Goal: Transaction & Acquisition: Purchase product/service

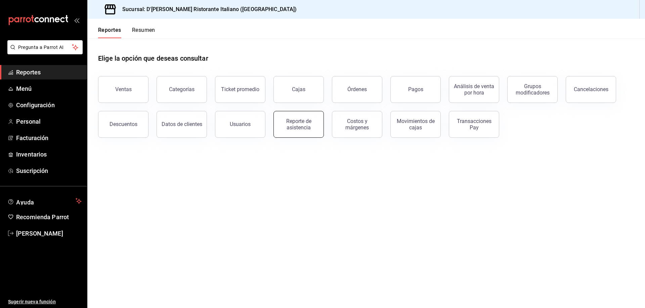
click at [290, 126] on div "Reporte de asistencia" at bounding box center [299, 124] width 42 height 13
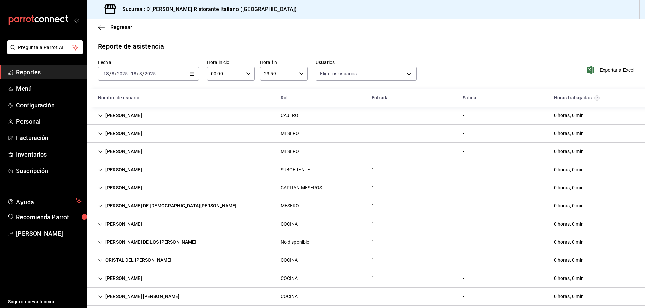
type input "fbaa1dcd-9b1b-42d3-8417-c392ee4ac69c,c847f7ff-4ec8-4711-b402-dbc889304ff0,82cd9…"
click at [121, 25] on span "Regresar" at bounding box center [121, 27] width 22 height 6
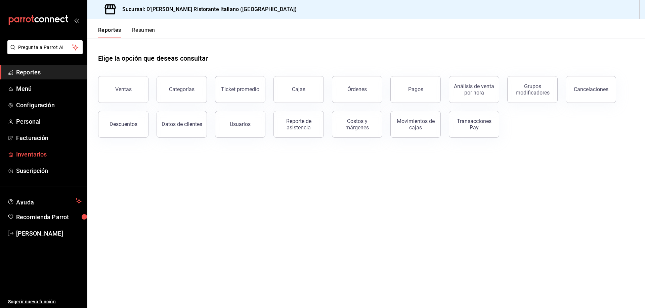
click at [37, 156] on span "Inventarios" at bounding box center [48, 154] width 65 height 9
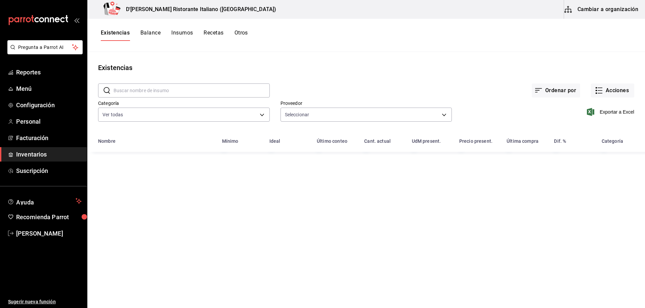
type input "b97900d1-c381-441d-adf0-1aa0f58ac97b,76896213-7f1b-4aba-8859-2ee2f5a42c9d,88e29…"
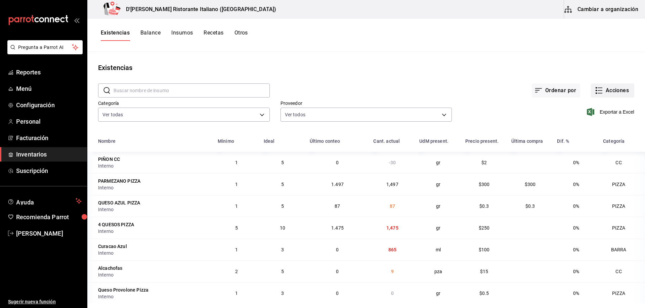
click at [595, 92] on icon "button" at bounding box center [599, 91] width 8 height 8
click at [596, 199] on span "Ajuste" at bounding box center [605, 198] width 56 height 7
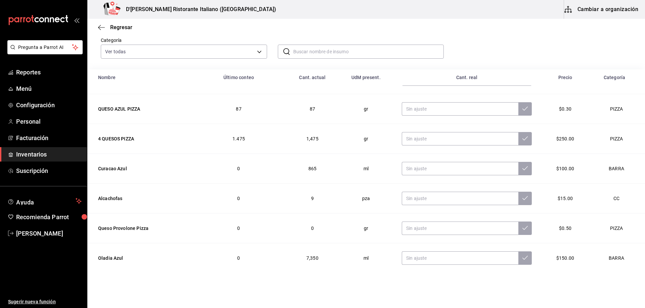
scroll to position [67, 0]
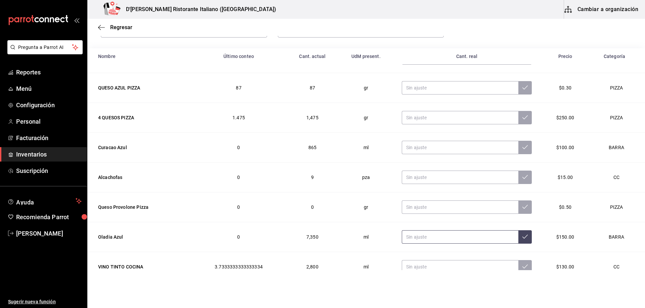
click at [419, 236] on input "text" at bounding box center [459, 237] width 116 height 13
click at [202, 100] on td "87" at bounding box center [239, 88] width 96 height 30
click at [437, 239] on input "text" at bounding box center [459, 237] width 116 height 13
type input "7125.00"
click at [522, 236] on icon at bounding box center [524, 236] width 5 height 5
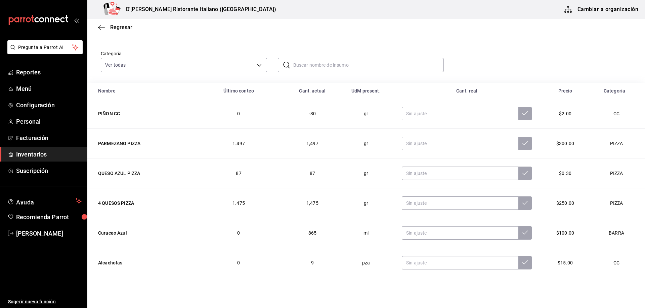
scroll to position [0, 0]
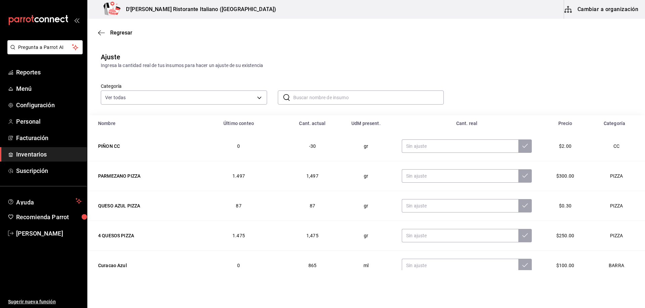
click at [307, 93] on input "text" at bounding box center [368, 97] width 151 height 13
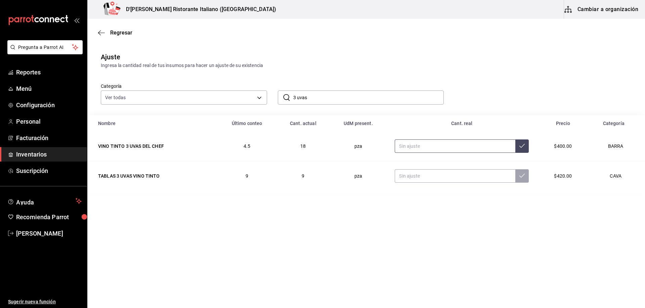
click at [409, 147] on input "text" at bounding box center [454, 146] width 121 height 13
click at [412, 144] on input "text" at bounding box center [454, 146] width 121 height 13
click at [334, 99] on input "3 uvas" at bounding box center [368, 97] width 151 height 13
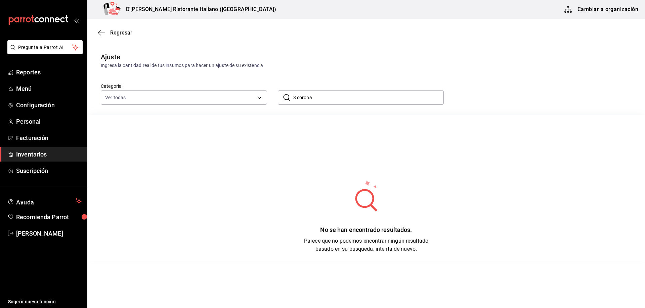
click at [329, 97] on input "3 corona" at bounding box center [368, 97] width 151 height 13
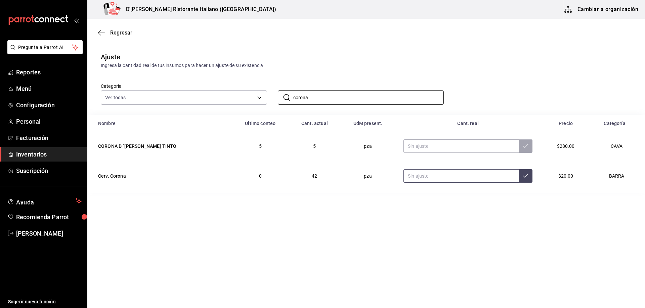
type input "corona"
click at [418, 175] on input "text" at bounding box center [460, 176] width 115 height 13
click at [406, 175] on input "text" at bounding box center [460, 176] width 115 height 13
type input "45.00"
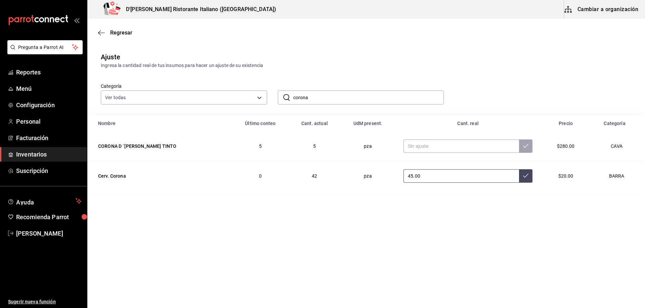
click at [523, 178] on icon at bounding box center [525, 175] width 5 height 5
click at [323, 100] on input "corona" at bounding box center [368, 97] width 151 height 13
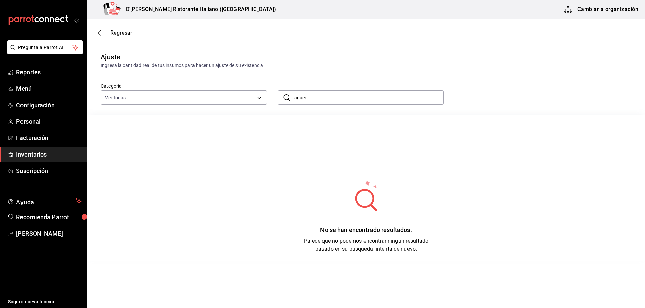
click at [322, 97] on input "laguer" at bounding box center [368, 97] width 151 height 13
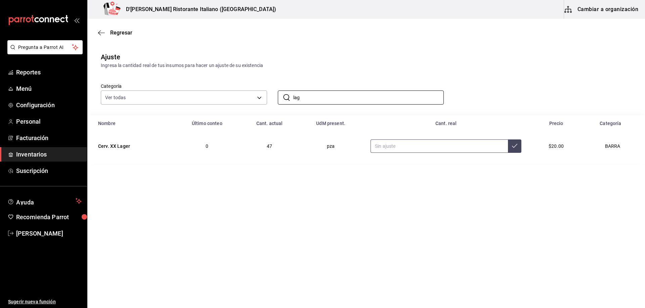
type input "lag"
click at [419, 147] on input "text" at bounding box center [438, 146] width 137 height 13
type input "49.00"
click at [517, 147] on button at bounding box center [514, 146] width 13 height 13
click at [341, 101] on input "lag" at bounding box center [368, 97] width 151 height 13
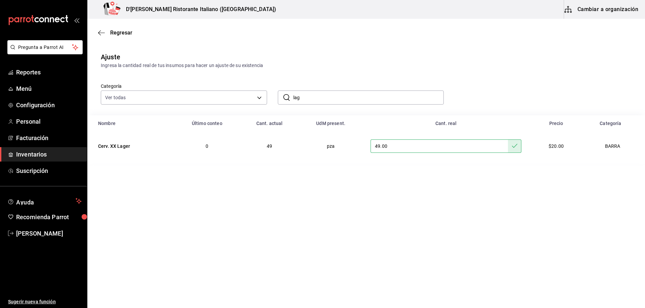
click at [341, 101] on input "lag" at bounding box center [368, 97] width 151 height 13
click at [399, 150] on input "text" at bounding box center [449, 146] width 130 height 13
click at [226, 217] on main "Regresar Ajuste Ingresa la cantidad real de tus insumos para hacer un ajuste de…" at bounding box center [365, 145] width 557 height 252
click at [325, 98] on input "modelo es" at bounding box center [368, 97] width 151 height 13
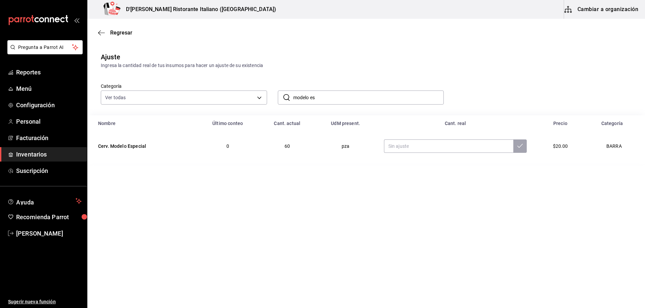
click at [325, 98] on input "modelo es" at bounding box center [368, 97] width 151 height 13
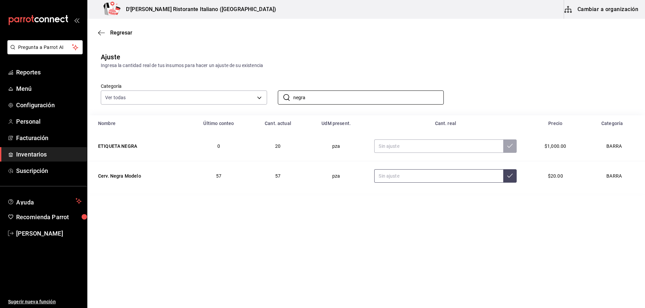
type input "negra"
click at [385, 178] on input "text" at bounding box center [438, 176] width 129 height 13
type input "61.00"
click at [509, 179] on button at bounding box center [509, 176] width 13 height 13
click at [350, 96] on input "negra" at bounding box center [368, 97] width 151 height 13
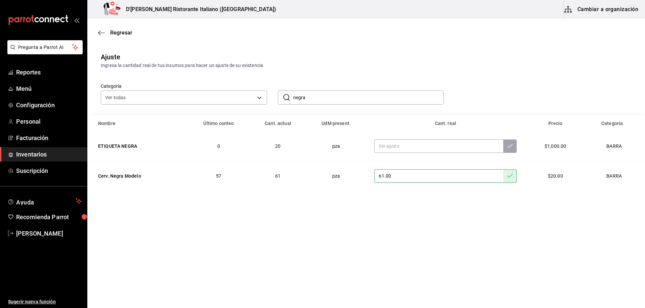
click at [350, 96] on input "negra" at bounding box center [368, 97] width 151 height 13
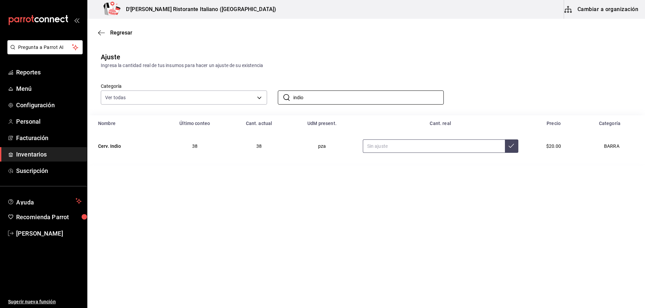
type input "indio"
click at [383, 149] on input "text" at bounding box center [434, 146] width 142 height 13
click at [178, 219] on main "Regresar Ajuste Ingresa la cantidad real de tus insumos para hacer un ajuste de…" at bounding box center [365, 145] width 557 height 252
click at [408, 148] on input "text" at bounding box center [434, 146] width 142 height 13
type input "40.00"
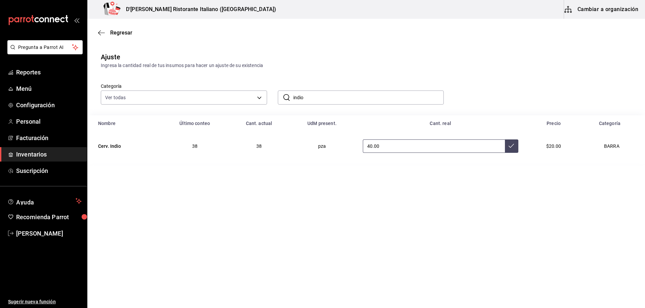
click at [511, 147] on icon at bounding box center [510, 145] width 5 height 5
click at [331, 95] on input "indio" at bounding box center [368, 97] width 151 height 13
click at [409, 145] on input "text" at bounding box center [441, 146] width 135 height 13
click at [205, 218] on main "Regresar Ajuste Ingresa la cantidad real de tus insumos para hacer un ajuste de…" at bounding box center [365, 145] width 557 height 252
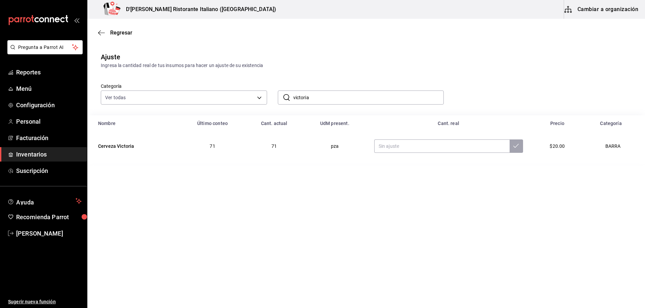
click at [374, 97] on input "victoria" at bounding box center [368, 97] width 151 height 13
type input "ultra"
click at [399, 144] on input "text" at bounding box center [440, 146] width 136 height 13
type input "16.00"
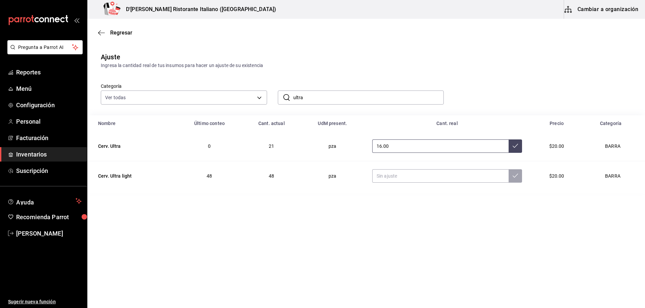
click at [515, 147] on icon at bounding box center [514, 145] width 5 height 5
click at [422, 176] on input "text" at bounding box center [440, 176] width 136 height 13
type input "0.00"
click at [514, 173] on button at bounding box center [514, 176] width 13 height 13
click at [226, 222] on main "Regresar Ajuste Ingresa la cantidad real de tus insumos para hacer un ajuste de…" at bounding box center [365, 145] width 557 height 252
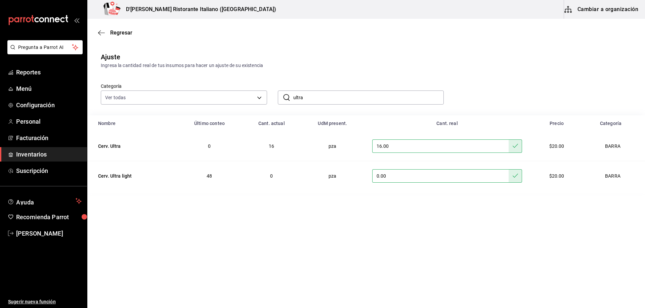
click at [416, 146] on input "16.00" at bounding box center [440, 146] width 136 height 13
type input "64.00"
click at [512, 144] on icon at bounding box center [514, 145] width 5 height 5
click at [331, 97] on input "ultra" at bounding box center [368, 97] width 151 height 13
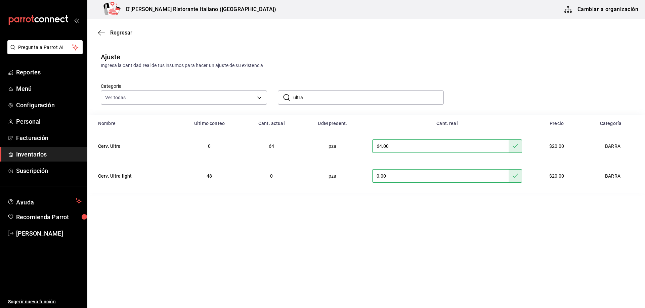
click at [331, 97] on input "ultra" at bounding box center [368, 97] width 151 height 13
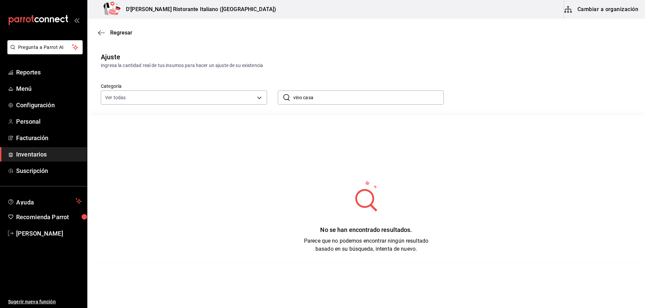
click at [329, 97] on input "vino casa" at bounding box center [368, 97] width 151 height 13
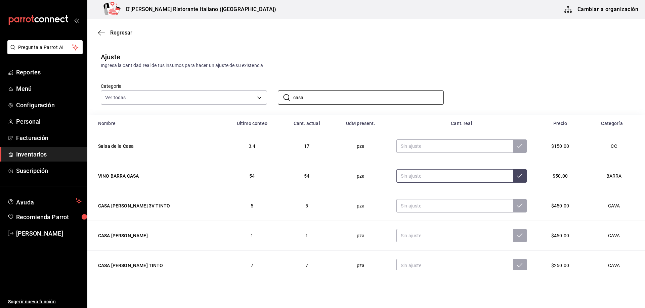
type input "casa"
click at [401, 176] on input "text" at bounding box center [454, 176] width 117 height 13
click at [185, 192] on td "CASA [PERSON_NAME] 3V TINTO" at bounding box center [155, 206] width 136 height 30
click at [397, 176] on input "text" at bounding box center [454, 176] width 117 height 13
type input "56.00"
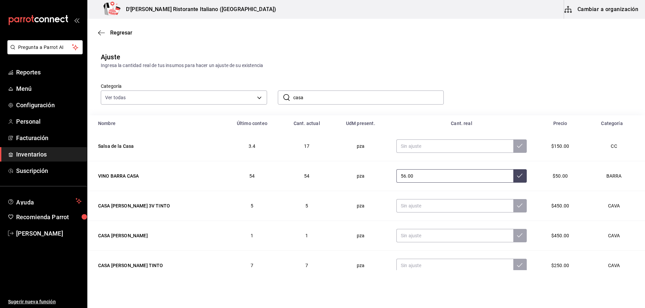
click at [517, 177] on icon at bounding box center [519, 175] width 5 height 5
click at [175, 180] on td "VINO BARRA CASA" at bounding box center [155, 176] width 136 height 30
click at [311, 97] on input "casa" at bounding box center [368, 97] width 151 height 13
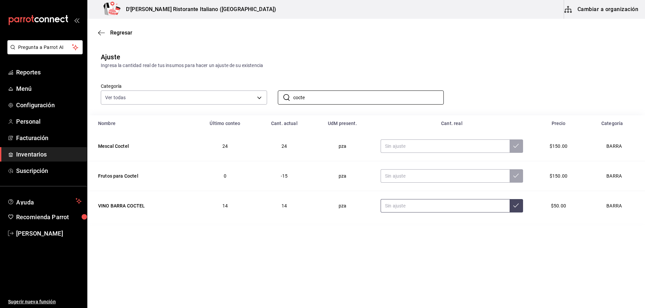
type input "cocte"
click at [396, 206] on input "text" at bounding box center [444, 205] width 129 height 13
type input "13.00"
click at [516, 206] on icon at bounding box center [515, 205] width 5 height 5
click at [316, 97] on input "cocte" at bounding box center [368, 97] width 151 height 13
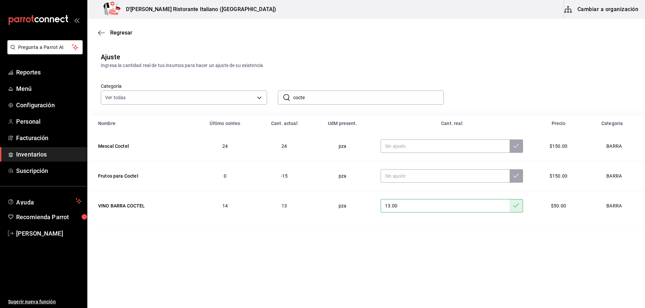
click at [316, 97] on input "cocte" at bounding box center [368, 97] width 151 height 13
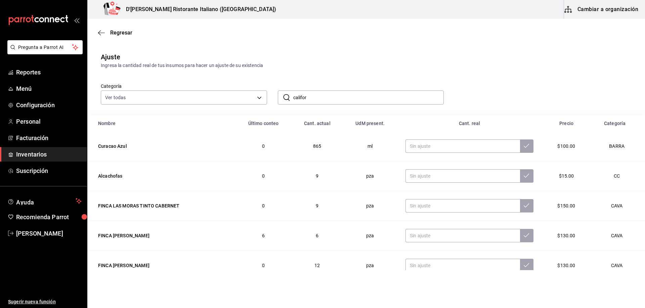
click at [326, 99] on input "califor" at bounding box center [368, 97] width 151 height 13
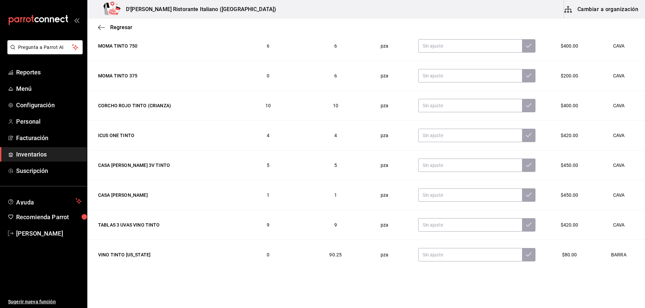
scroll to position [111, 0]
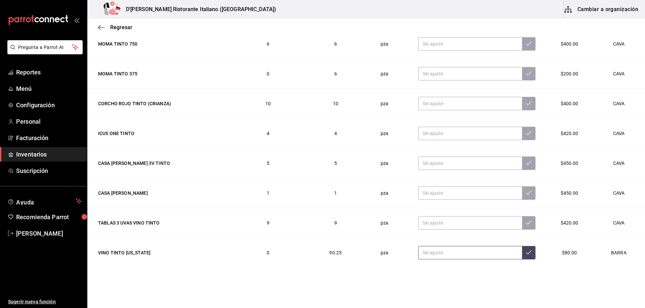
type input "tinto"
click at [429, 254] on input "text" at bounding box center [470, 252] width 104 height 13
click at [449, 254] on input "text" at bounding box center [470, 252] width 104 height 13
click at [167, 271] on html "Pregunta a Parrot AI Reportes Menú Configuración Personal Facturación Inventari…" at bounding box center [322, 135] width 645 height 271
click at [429, 251] on input "text" at bounding box center [470, 252] width 104 height 13
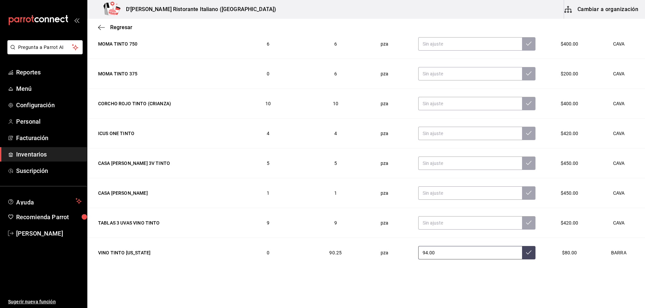
type input "94.00"
click at [522, 256] on button at bounding box center [528, 252] width 13 height 13
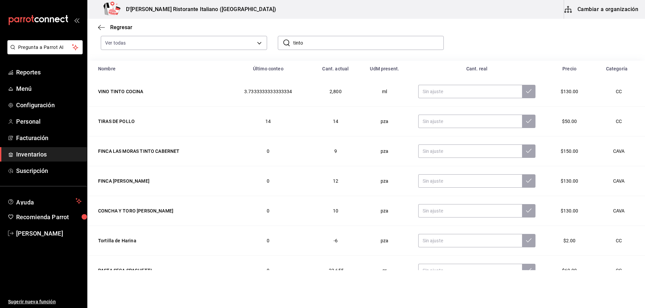
scroll to position [0, 0]
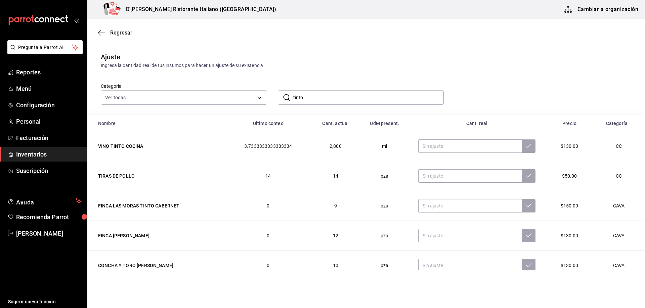
click at [333, 98] on input "tinto" at bounding box center [368, 97] width 151 height 13
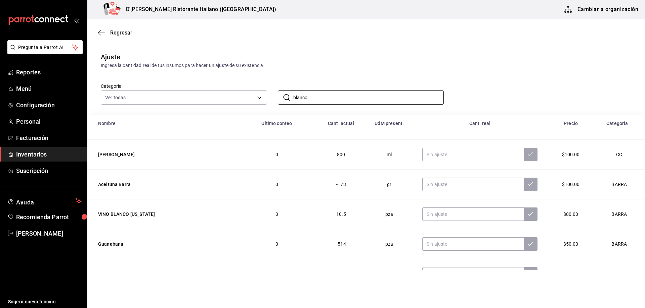
scroll to position [201, 0]
click at [328, 98] on input "blanco" at bounding box center [368, 97] width 151 height 13
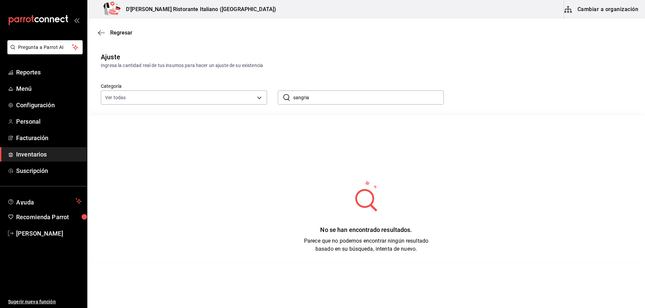
click at [326, 96] on input "sangria" at bounding box center [368, 97] width 151 height 13
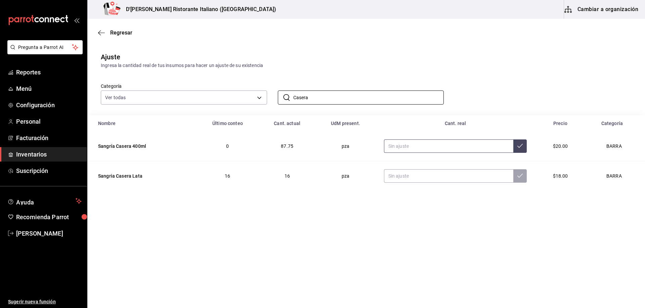
type input "Casera"
click at [407, 148] on input "text" at bounding box center [449, 146] width 130 height 13
click at [169, 252] on main "Regresar Ajuste Ingresa la cantidad real de tus insumos para hacer un ajuste de…" at bounding box center [365, 145] width 557 height 252
click at [403, 146] on input "text" at bounding box center [449, 146] width 130 height 13
type input "83.00"
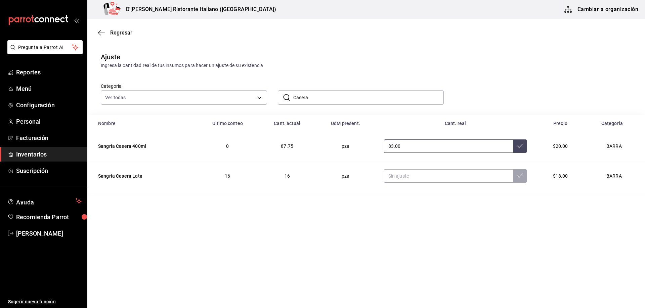
click at [517, 144] on icon at bounding box center [519, 145] width 5 height 5
click at [427, 180] on input "text" at bounding box center [449, 176] width 130 height 13
type input "19.00"
click at [519, 177] on icon at bounding box center [519, 175] width 5 height 5
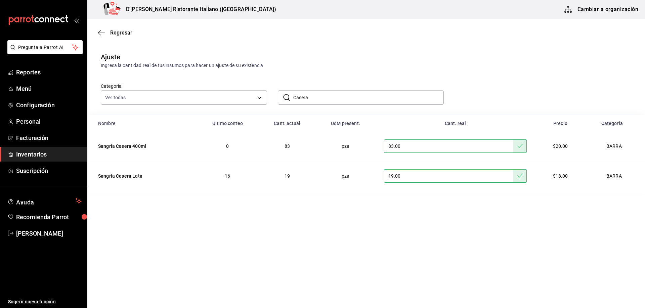
click at [311, 94] on input "Casera" at bounding box center [368, 97] width 151 height 13
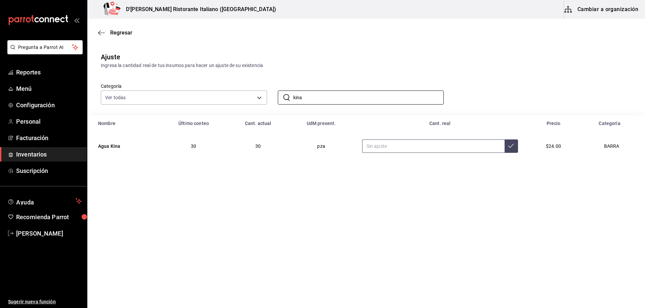
type input "kina"
click at [386, 147] on input "text" at bounding box center [433, 146] width 142 height 13
type input "26.00"
click at [508, 145] on icon at bounding box center [510, 145] width 5 height 5
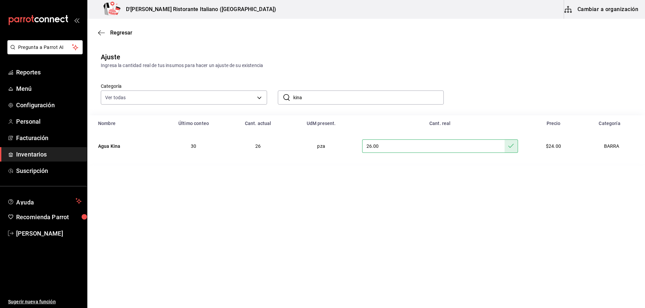
click at [395, 98] on input "kina" at bounding box center [368, 97] width 151 height 13
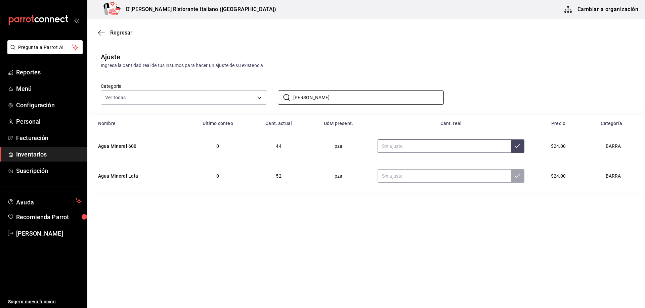
type input "[PERSON_NAME]"
click at [390, 146] on input "text" at bounding box center [443, 146] width 133 height 13
type input "32.00"
click at [516, 147] on icon at bounding box center [516, 145] width 5 height 5
click at [431, 175] on input "text" at bounding box center [443, 176] width 133 height 13
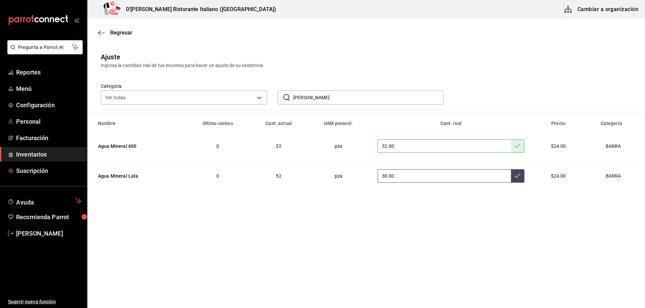
type input "30.00"
click at [516, 178] on icon at bounding box center [516, 175] width 5 height 5
click at [351, 97] on input "[PERSON_NAME]" at bounding box center [368, 97] width 151 height 13
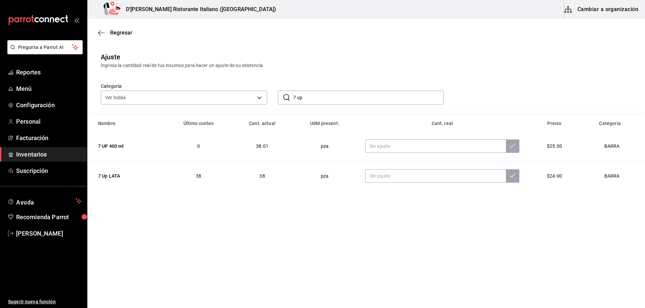
click at [172, 246] on main "Regresar Ajuste Ingresa la cantidad real de tus insumos para hacer un ajuste de…" at bounding box center [365, 145] width 557 height 252
click at [325, 100] on input "7 up" at bounding box center [368, 97] width 151 height 13
type input "7"
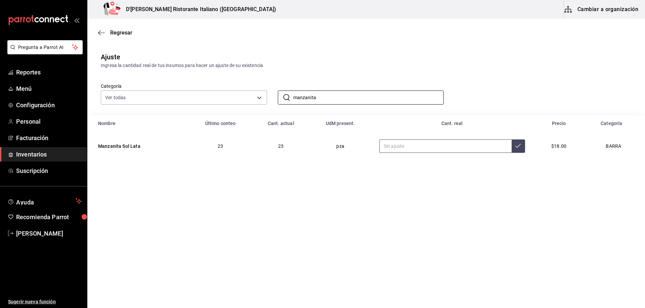
type input "manzanita"
click at [419, 147] on input "text" at bounding box center [445, 146] width 132 height 13
click at [200, 218] on main "Regresar Ajuste Ingresa la cantidad real de tus insumos para hacer un ajuste de…" at bounding box center [365, 145] width 557 height 252
click at [391, 144] on input "text" at bounding box center [445, 146] width 132 height 13
type input "52.00"
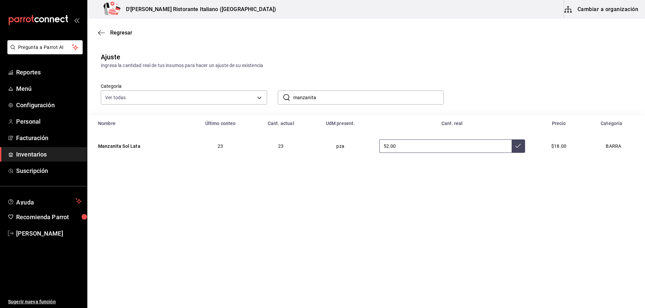
click at [519, 149] on button at bounding box center [517, 146] width 13 height 13
click at [392, 99] on input "manzanita" at bounding box center [368, 97] width 151 height 13
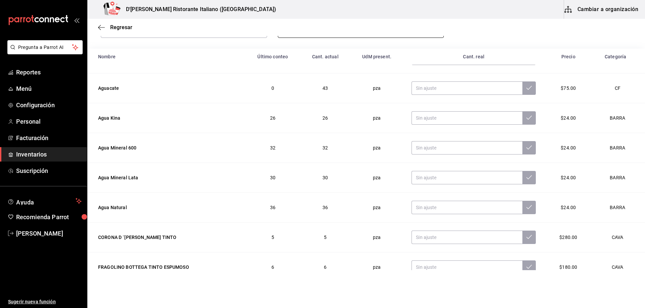
scroll to position [67, 0]
click at [429, 204] on input "text" at bounding box center [466, 207] width 111 height 13
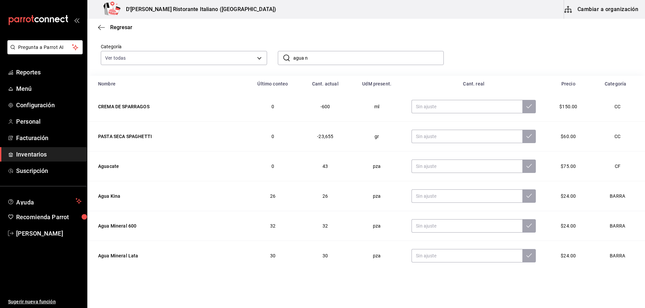
scroll to position [0, 0]
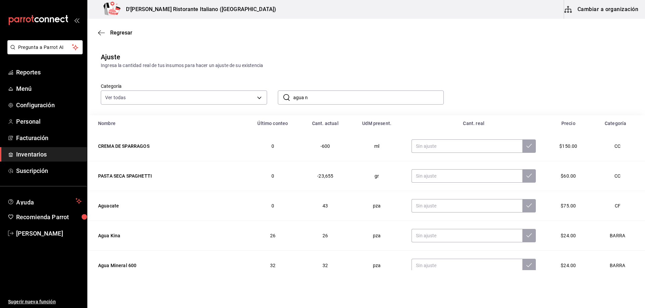
click at [328, 96] on input "agua n" at bounding box center [368, 97] width 151 height 13
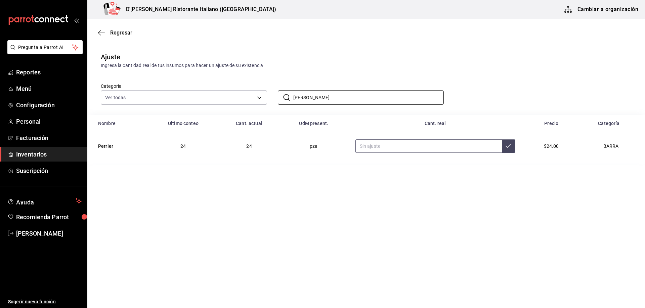
type input "[PERSON_NAME]"
click at [385, 149] on input "text" at bounding box center [428, 146] width 146 height 13
type input "29.00"
click at [508, 143] on icon at bounding box center [507, 145] width 5 height 5
click at [374, 96] on input "[PERSON_NAME]" at bounding box center [368, 97] width 151 height 13
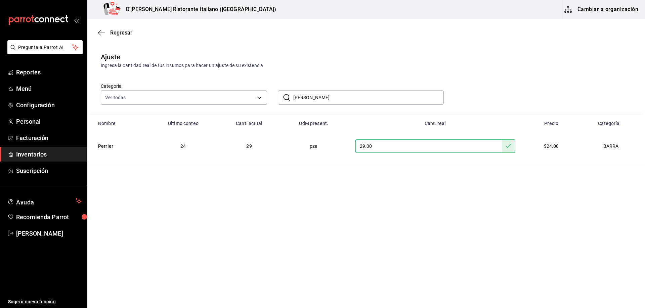
click at [374, 96] on input "[PERSON_NAME]" at bounding box center [368, 97] width 151 height 13
type input "squir"
click at [388, 140] on input "text" at bounding box center [433, 146] width 141 height 13
type input "28.00"
click at [513, 144] on button at bounding box center [511, 146] width 13 height 13
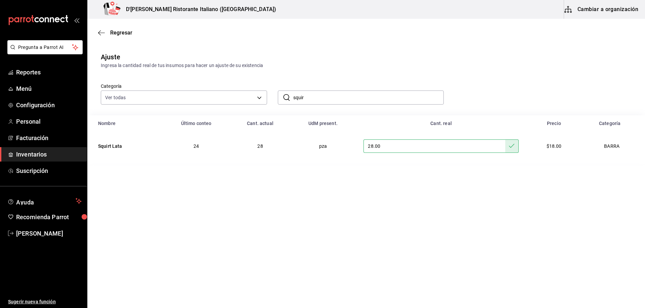
click at [392, 100] on input "squir" at bounding box center [368, 97] width 151 height 13
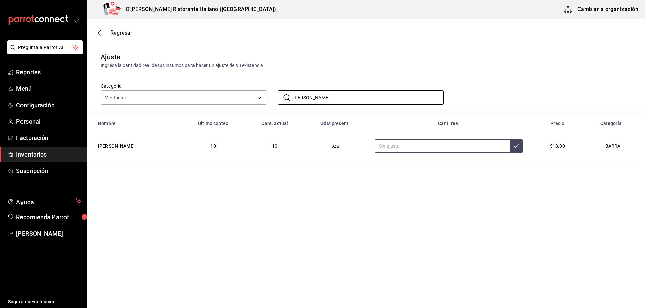
type input "[PERSON_NAME]"
click at [420, 149] on input "text" at bounding box center [441, 146] width 135 height 13
type input "12.00"
click at [523, 145] on button at bounding box center [515, 146] width 13 height 13
click at [338, 98] on input "[PERSON_NAME]" at bounding box center [368, 97] width 151 height 13
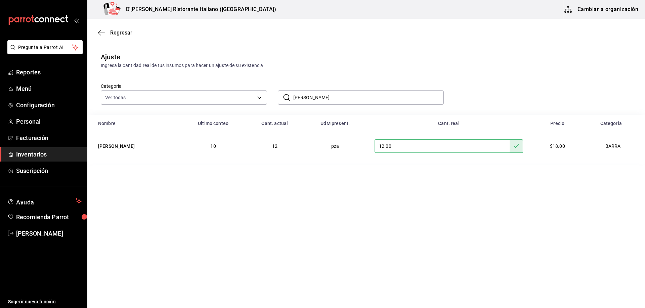
click at [338, 98] on input "[PERSON_NAME]" at bounding box center [368, 97] width 151 height 13
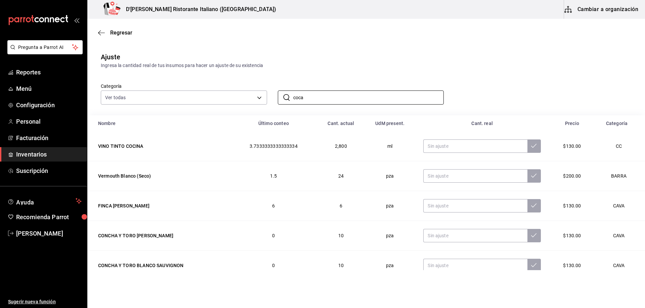
type input "Coca Cola"
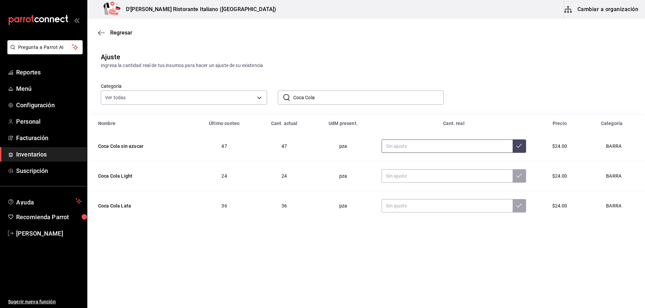
click at [403, 148] on input "text" at bounding box center [446, 146] width 131 height 13
type input "43.00"
click at [516, 143] on icon at bounding box center [518, 145] width 5 height 5
click at [433, 204] on input "text" at bounding box center [446, 205] width 131 height 13
click at [169, 245] on main "Regresar Ajuste Ingresa la cantidad real de tus insumos para hacer un ajuste de…" at bounding box center [365, 145] width 557 height 252
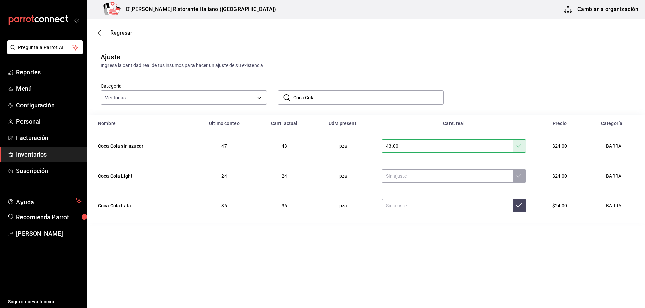
click at [409, 207] on input "text" at bounding box center [446, 205] width 131 height 13
type input "31.00"
click at [518, 208] on icon at bounding box center [518, 205] width 5 height 5
click at [110, 33] on span "Regresar" at bounding box center [115, 33] width 34 height 6
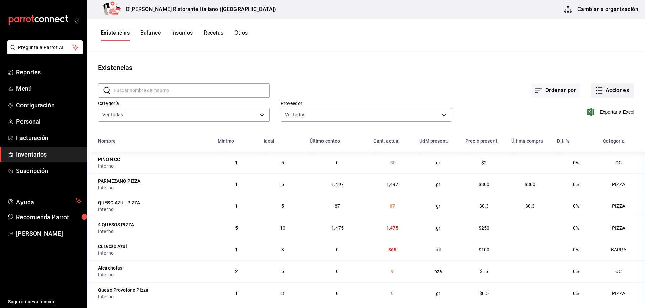
click at [597, 90] on icon "button" at bounding box center [599, 91] width 8 height 8
click at [582, 127] on span "Compra" at bounding box center [605, 127] width 56 height 7
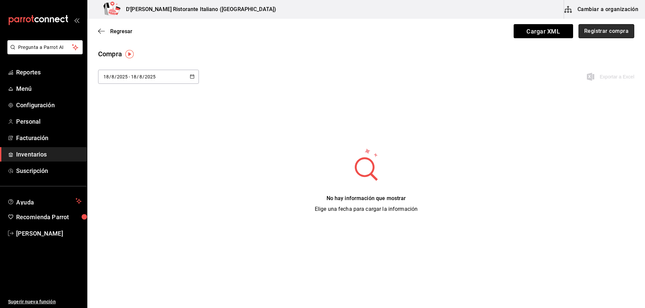
click at [590, 32] on button "Registrar compra" at bounding box center [606, 31] width 56 height 14
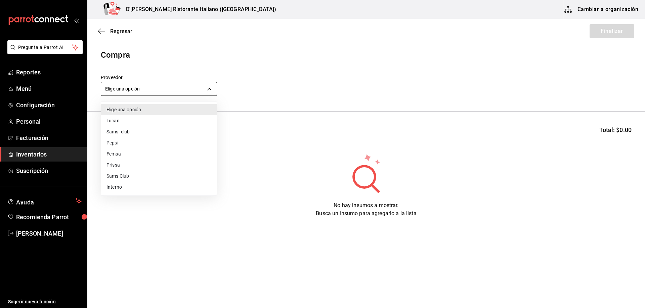
click at [205, 89] on body "Pregunta a Parrot AI Reportes Menú Configuración Personal Facturación Inventari…" at bounding box center [322, 135] width 645 height 271
click at [114, 187] on li "Interno" at bounding box center [158, 187] width 115 height 11
type input "c6a919a6-4d7b-41a0-912d-64ff516ea06c"
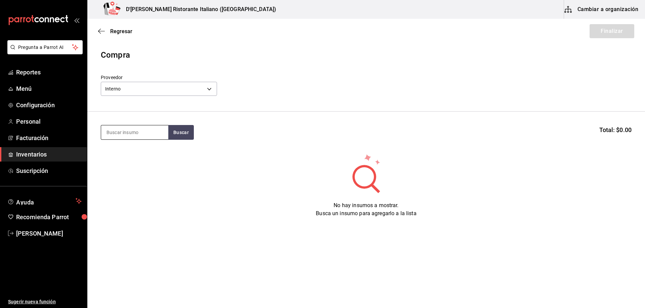
click at [138, 136] on input at bounding box center [134, 133] width 67 height 14
type input "salami"
click at [183, 132] on button "Buscar" at bounding box center [181, 132] width 26 height 15
click at [144, 155] on div "SALAMI PIZZA - Interno" at bounding box center [134, 156] width 67 height 26
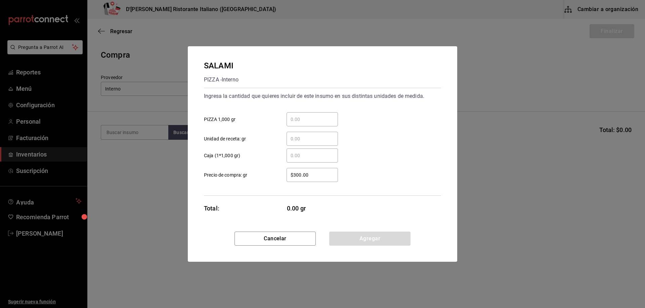
click at [314, 118] on input "​ PIZZA 1,000 gr" at bounding box center [311, 119] width 51 height 8
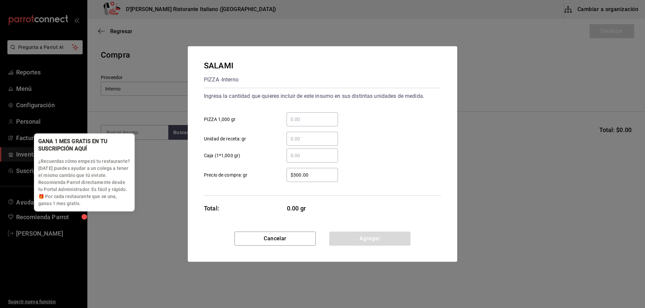
click at [111, 204] on p "¿Recuerdas cómo empezó tu restaurante? [DATE] puedes ayudar a un colega a tener…" at bounding box center [84, 182] width 92 height 49
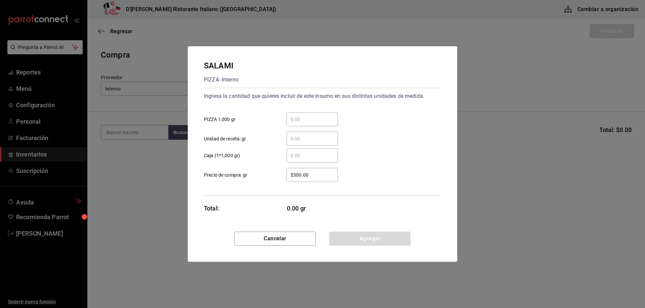
click at [310, 120] on input "​ PIZZA 1,000 gr" at bounding box center [311, 119] width 51 height 8
type input "1.36"
click at [385, 242] on button "Agregar" at bounding box center [369, 239] width 81 height 14
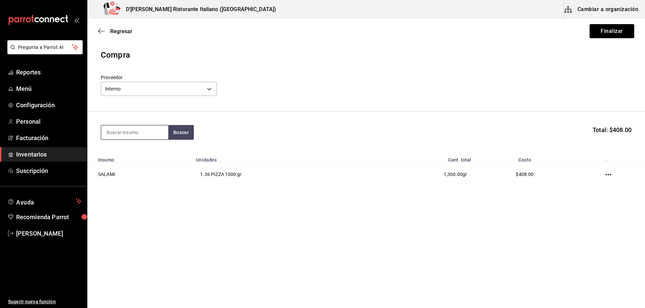
click at [151, 131] on input at bounding box center [134, 133] width 67 height 14
type input "pepe"
click at [177, 132] on button "Buscar" at bounding box center [181, 132] width 26 height 15
click at [116, 154] on div "PEPERONI" at bounding box center [122, 152] width 32 height 8
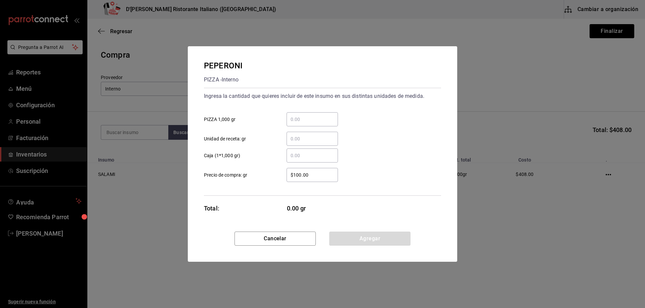
click at [310, 120] on input "​ PIZZA 1,000 gr" at bounding box center [311, 119] width 51 height 8
type input "1.5"
click at [354, 237] on button "Agregar" at bounding box center [369, 239] width 81 height 14
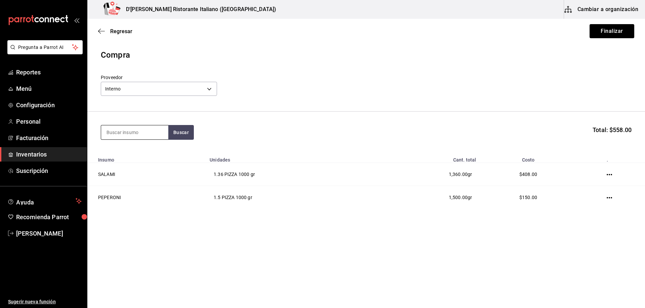
click at [153, 131] on input at bounding box center [134, 133] width 67 height 14
type input "salchi"
click at [183, 135] on button "Buscar" at bounding box center [181, 132] width 26 height 15
click at [153, 155] on div "Salchicha PIZZA - Interno" at bounding box center [134, 156] width 67 height 26
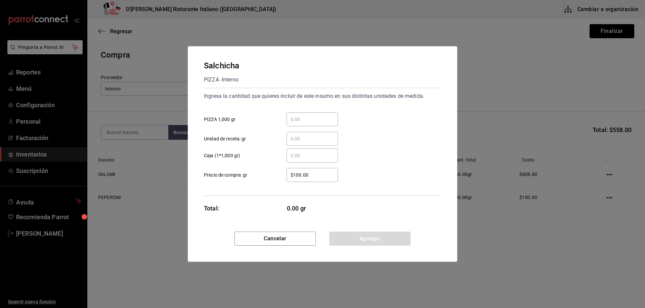
click at [296, 114] on div "​" at bounding box center [311, 119] width 51 height 14
click at [296, 115] on input "​ PIZZA 1,000 gr" at bounding box center [311, 119] width 51 height 8
type input "1"
click at [347, 240] on button "Agregar" at bounding box center [369, 239] width 81 height 14
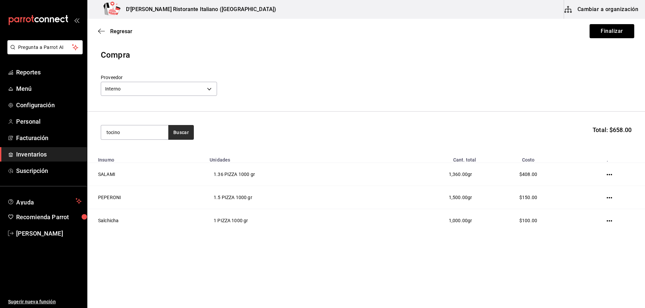
type input "tocino"
click at [179, 133] on button "Buscar" at bounding box center [181, 132] width 26 height 15
click at [141, 153] on div "TOCINO PIZZ PIZZA - Interno" at bounding box center [134, 156] width 67 height 26
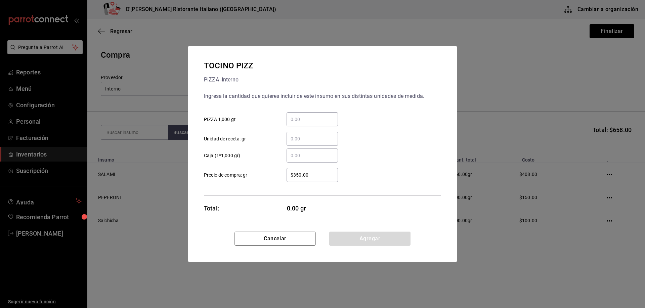
click at [291, 119] on input "​ PIZZA 1,000 gr" at bounding box center [311, 119] width 51 height 8
type input "2"
click at [368, 235] on button "Agregar" at bounding box center [369, 239] width 81 height 14
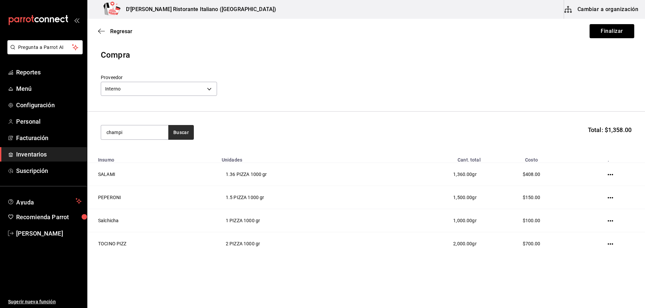
type input "champi"
click at [182, 131] on button "Buscar" at bounding box center [181, 132] width 26 height 15
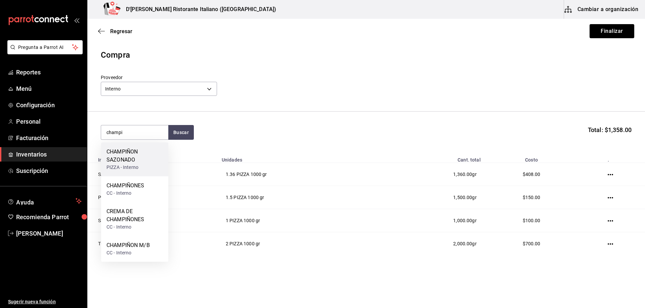
click at [151, 155] on div "CHAMPIÑON SAZONADO" at bounding box center [134, 156] width 56 height 16
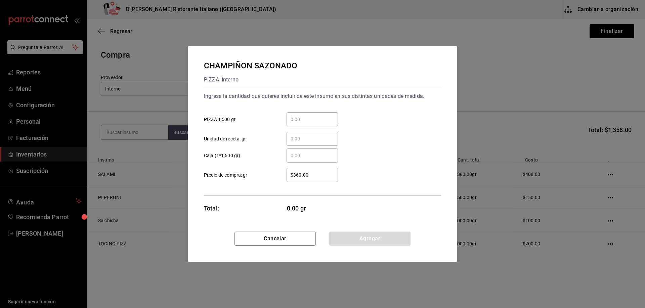
click at [306, 119] on input "​ PIZZA 1,500 gr" at bounding box center [311, 119] width 51 height 8
type input "2"
click at [350, 239] on button "Agregar" at bounding box center [369, 239] width 81 height 14
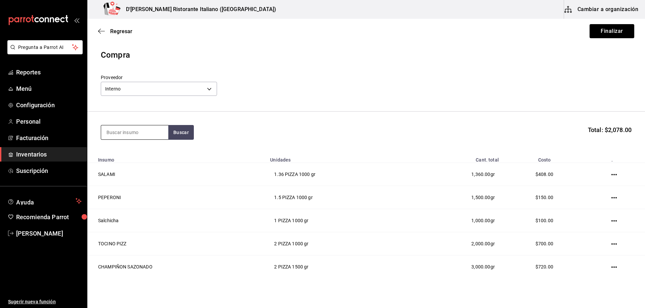
click at [136, 133] on input at bounding box center [134, 133] width 67 height 14
type input "parmesa"
click at [187, 132] on button "Buscar" at bounding box center [181, 132] width 26 height 15
click at [154, 158] on div "PARMESANO CC - Interno" at bounding box center [134, 156] width 67 height 26
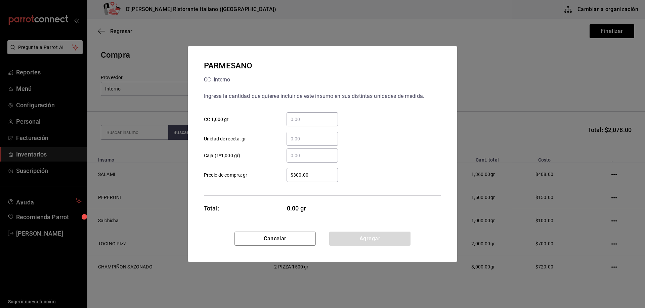
click at [295, 113] on div "​" at bounding box center [311, 119] width 51 height 14
click at [295, 115] on input "​ CC 1,000 gr" at bounding box center [311, 119] width 51 height 8
type input "1"
click at [366, 239] on button "Agregar" at bounding box center [369, 239] width 81 height 14
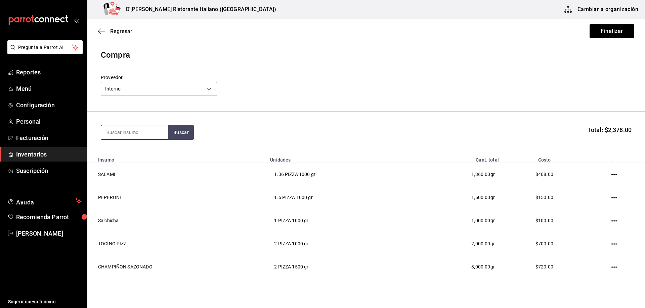
click at [161, 130] on input at bounding box center [134, 133] width 67 height 14
type input "azul"
click at [186, 133] on button "Buscar" at bounding box center [181, 132] width 26 height 15
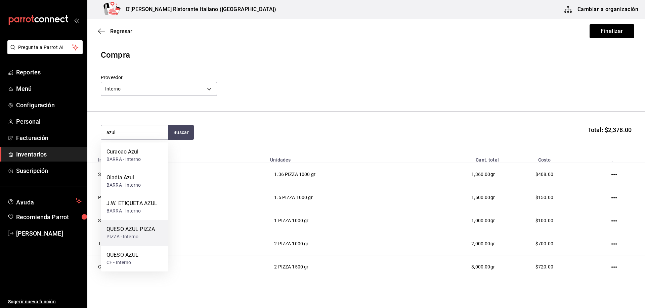
click at [144, 230] on div "QUESO AZUL PIZZA" at bounding box center [130, 230] width 48 height 8
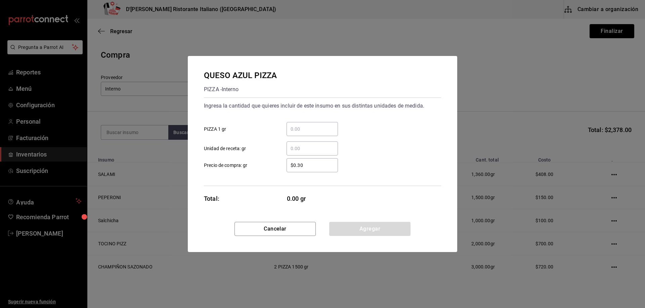
click at [312, 126] on input "​ PIZZA 1 gr" at bounding box center [311, 129] width 51 height 8
type input "100"
click at [370, 231] on button "Agregar" at bounding box center [369, 229] width 81 height 14
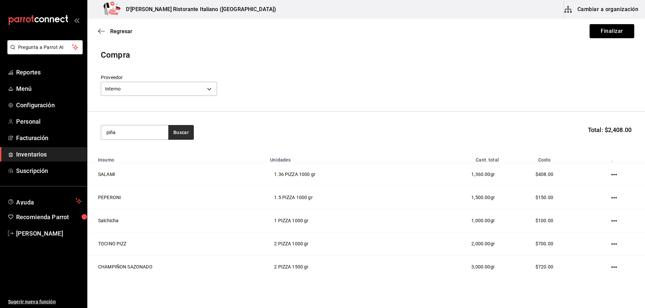
type input "piña"
click at [181, 137] on button "Buscar" at bounding box center [181, 132] width 26 height 15
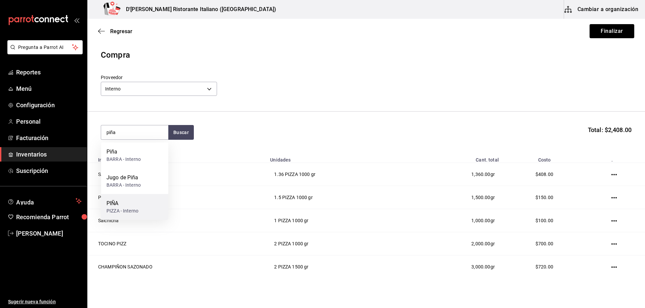
click at [138, 206] on div "PIÑA" at bounding box center [122, 204] width 32 height 8
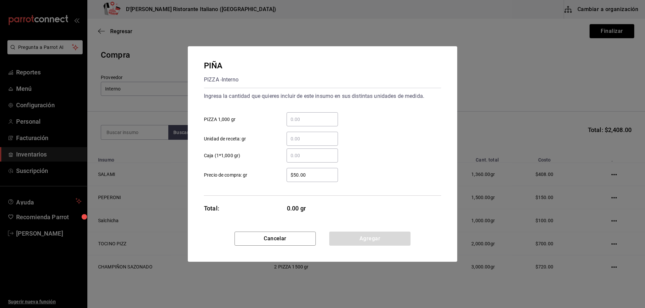
click at [299, 116] on input "​ PIZZA 1,000 gr" at bounding box center [311, 119] width 51 height 8
type input "1"
click at [365, 237] on button "Agregar" at bounding box center [369, 239] width 81 height 14
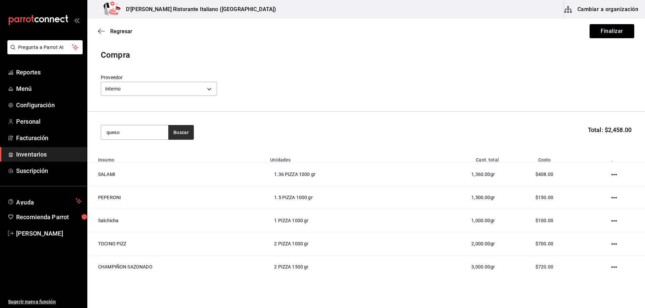
type input "queso"
click at [178, 127] on button "Buscar" at bounding box center [181, 132] width 26 height 15
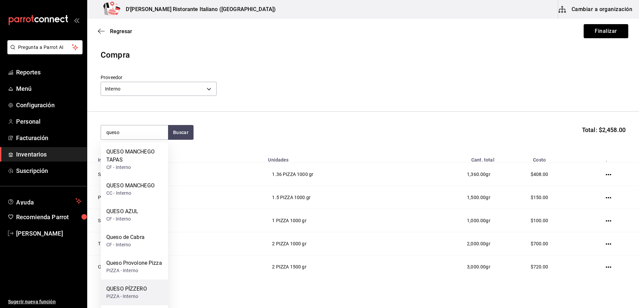
click at [143, 290] on div "QUESO PÍZZERO" at bounding box center [126, 289] width 41 height 8
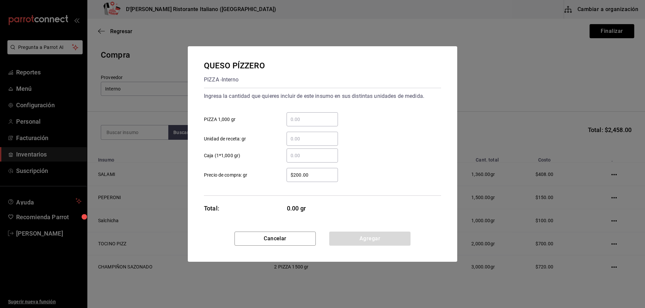
click at [300, 120] on input "​ PIZZA 1,000 gr" at bounding box center [311, 119] width 51 height 8
type input "18"
click at [375, 240] on button "Agregar" at bounding box center [369, 239] width 81 height 14
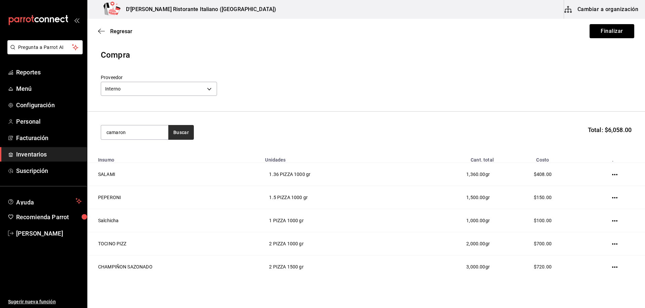
type input "camaron"
click at [184, 132] on button "Buscar" at bounding box center [181, 132] width 26 height 15
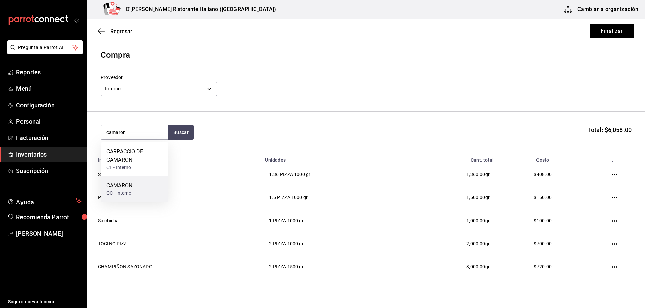
click at [140, 185] on div "CAMARON CC - Interno" at bounding box center [134, 190] width 67 height 26
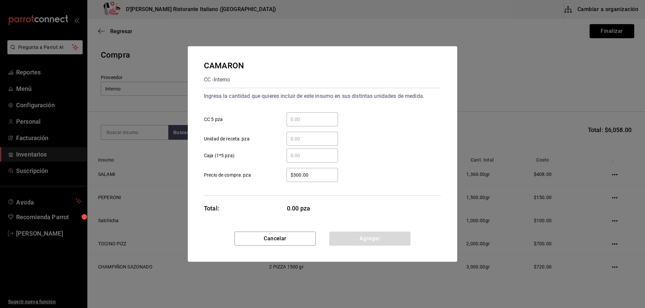
click at [296, 118] on input "​ CC 5 pza" at bounding box center [311, 119] width 51 height 8
type input "4"
click at [345, 241] on button "Agregar" at bounding box center [369, 239] width 81 height 14
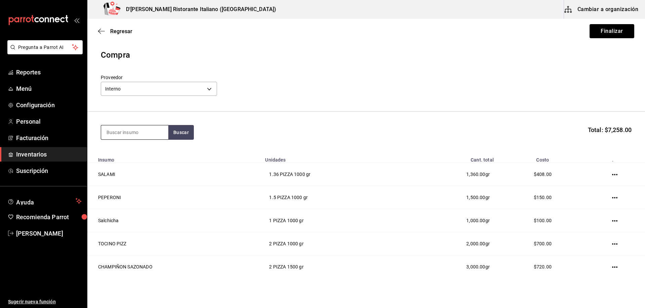
click at [151, 136] on input at bounding box center [134, 133] width 67 height 14
type input "bolog"
click at [179, 133] on button "Buscar" at bounding box center [181, 132] width 26 height 15
click at [157, 154] on div "SALSA BOLOGNESA CC - Interno" at bounding box center [134, 156] width 67 height 26
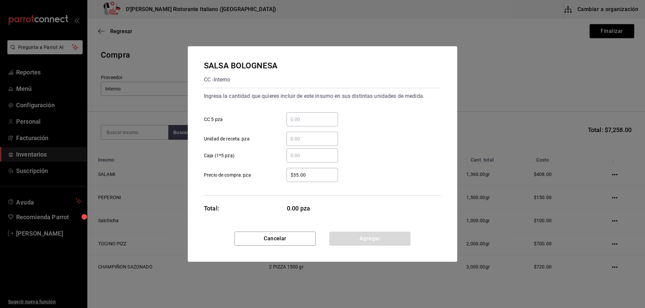
click at [290, 113] on div "​" at bounding box center [311, 119] width 51 height 14
click at [290, 115] on input "​ CC 5 pza" at bounding box center [311, 119] width 51 height 8
type input "2"
click at [348, 240] on button "Agregar" at bounding box center [369, 239] width 81 height 14
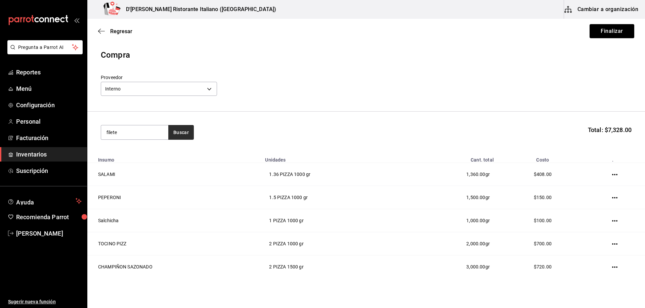
type input "filete"
click at [175, 132] on button "Buscar" at bounding box center [181, 132] width 26 height 15
click at [144, 149] on div "FILETE CC - Interno" at bounding box center [134, 156] width 67 height 26
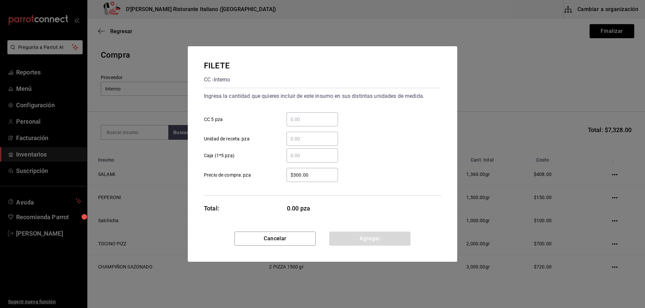
click at [315, 120] on input "​ CC 5 pza" at bounding box center [311, 119] width 51 height 8
type input "1"
type input "2"
click at [379, 239] on button "Agregar" at bounding box center [369, 239] width 81 height 14
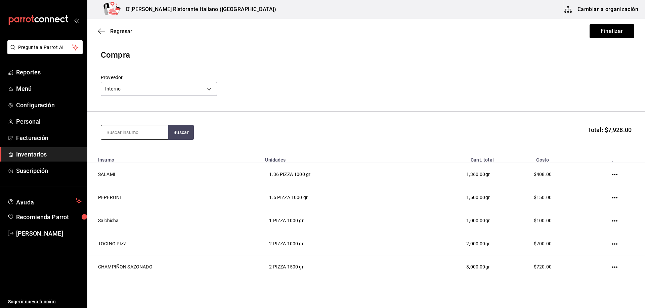
click at [130, 133] on input at bounding box center [134, 133] width 67 height 14
type input "pechug"
click at [183, 135] on button "Buscar" at bounding box center [181, 132] width 26 height 15
click at [150, 153] on div "PECHUGA CC - Interno" at bounding box center [134, 156] width 67 height 26
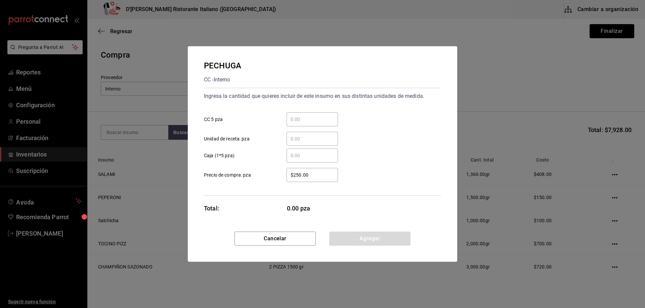
click at [295, 119] on input "​ CC 5 pza" at bounding box center [311, 119] width 51 height 8
type input "2"
click at [370, 241] on button "Agregar" at bounding box center [369, 239] width 81 height 14
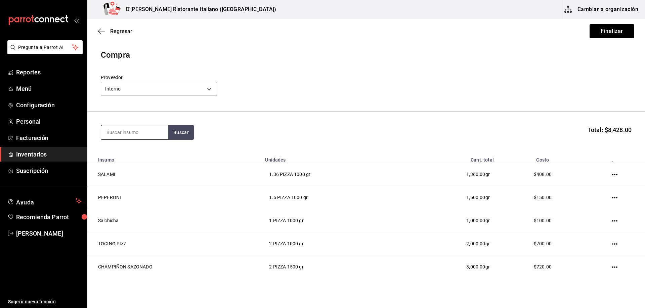
click at [131, 131] on input at bounding box center [134, 133] width 67 height 14
type input "salmo"
click at [176, 136] on button "Buscar" at bounding box center [181, 132] width 26 height 15
click at [125, 189] on div "SALMON" at bounding box center [118, 186] width 25 height 8
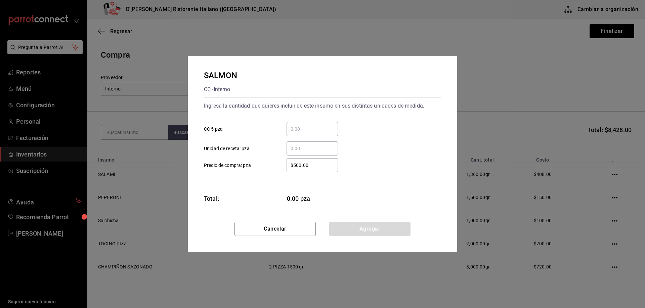
click at [299, 131] on input "​ CC 5 pza" at bounding box center [311, 129] width 51 height 8
type input "2"
click at [357, 230] on button "Agregar" at bounding box center [369, 229] width 81 height 14
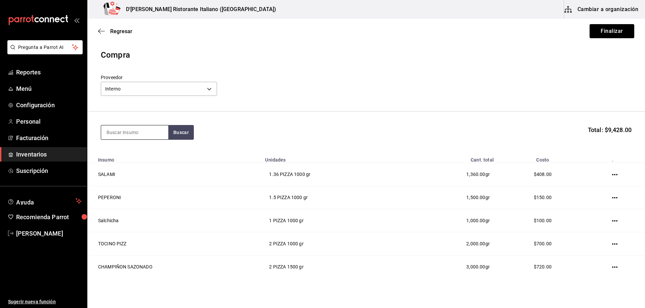
click at [119, 132] on input at bounding box center [134, 133] width 67 height 14
type input "robalo"
click at [175, 134] on button "Buscar" at bounding box center [181, 132] width 26 height 15
click at [137, 150] on div "ROBALO CC - Interno" at bounding box center [134, 156] width 67 height 26
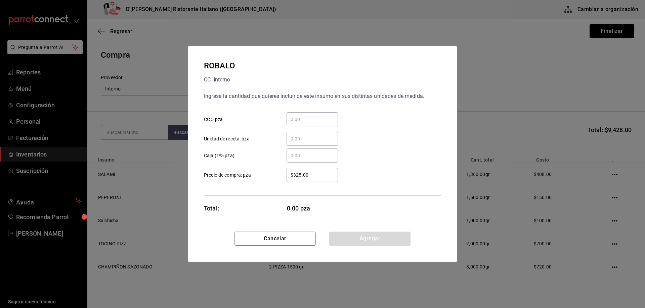
click at [304, 121] on input "​ CC 5 pza" at bounding box center [311, 119] width 51 height 8
type input "1"
click at [367, 238] on button "Agregar" at bounding box center [369, 239] width 81 height 14
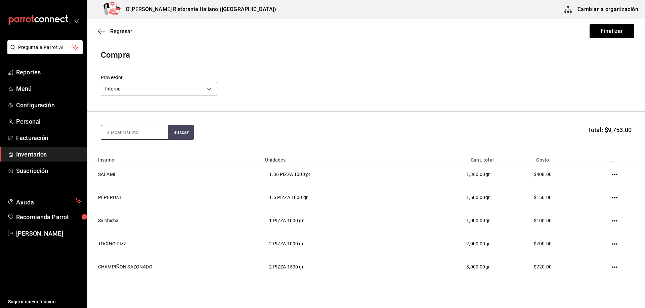
click at [127, 134] on input at bounding box center [134, 133] width 67 height 14
type input "manchego"
click at [172, 134] on button "Buscar" at bounding box center [181, 132] width 26 height 15
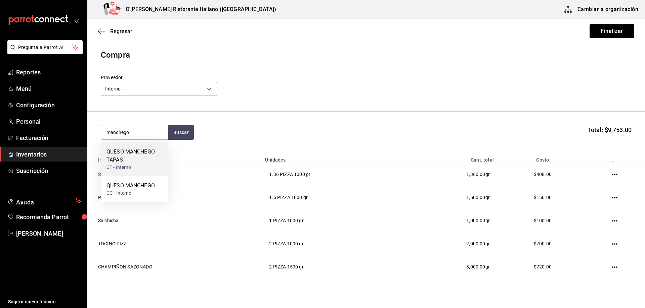
click at [125, 154] on div "QUESO MANCHEGO TAPAS" at bounding box center [134, 156] width 56 height 16
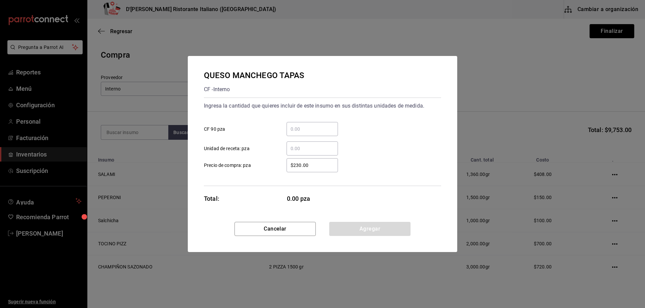
click at [297, 129] on input "​ CF 90 pza" at bounding box center [311, 129] width 51 height 8
type input "1"
click at [361, 231] on button "Agregar" at bounding box center [369, 229] width 81 height 14
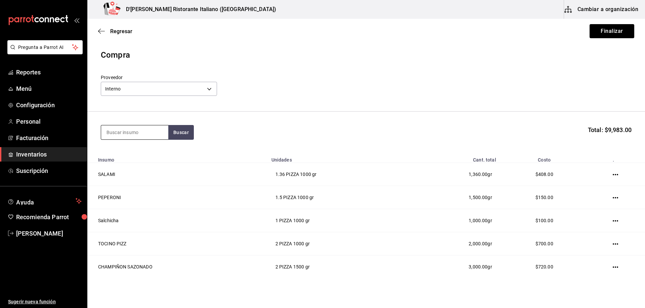
click at [157, 132] on input at bounding box center [134, 133] width 67 height 14
type input "peras"
click at [190, 134] on button "Buscar" at bounding box center [181, 132] width 26 height 15
click at [157, 154] on div "PERAS TAPA CF - Interno" at bounding box center [134, 156] width 67 height 26
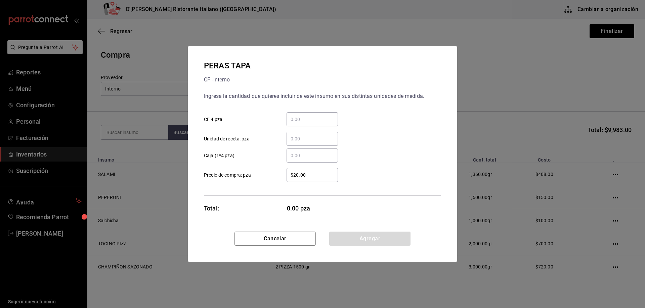
click at [295, 119] on input "​ CF 4 pza" at bounding box center [311, 119] width 51 height 8
type input "6"
click at [356, 236] on button "Agregar" at bounding box center [369, 239] width 81 height 14
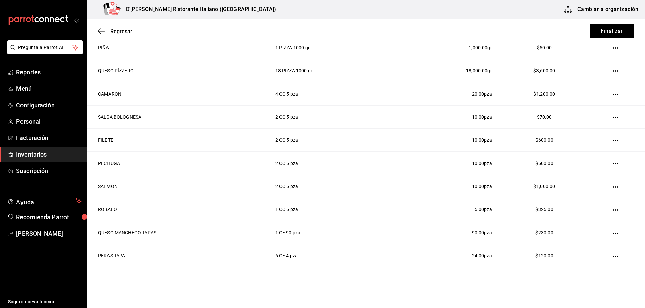
scroll to position [308, 0]
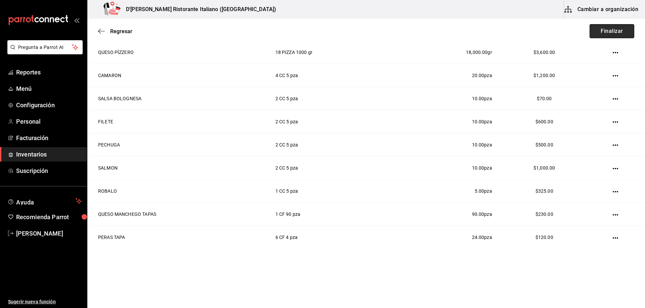
click at [596, 31] on button "Finalizar" at bounding box center [611, 31] width 45 height 14
